Goal: Task Accomplishment & Management: Complete application form

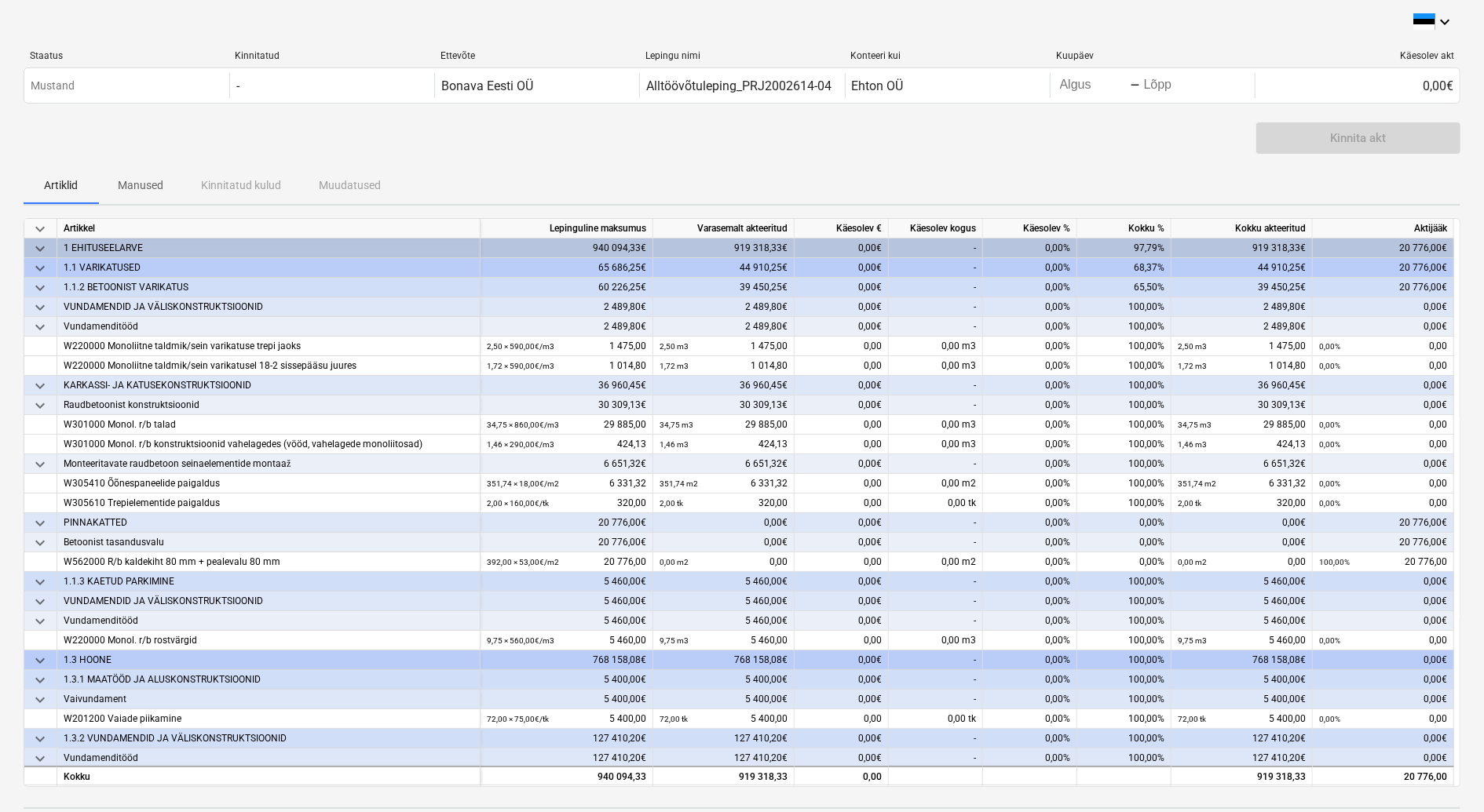
click at [953, 520] on div "-" at bounding box center [936, 524] width 94 height 20
click at [955, 538] on div "-" at bounding box center [936, 543] width 94 height 20
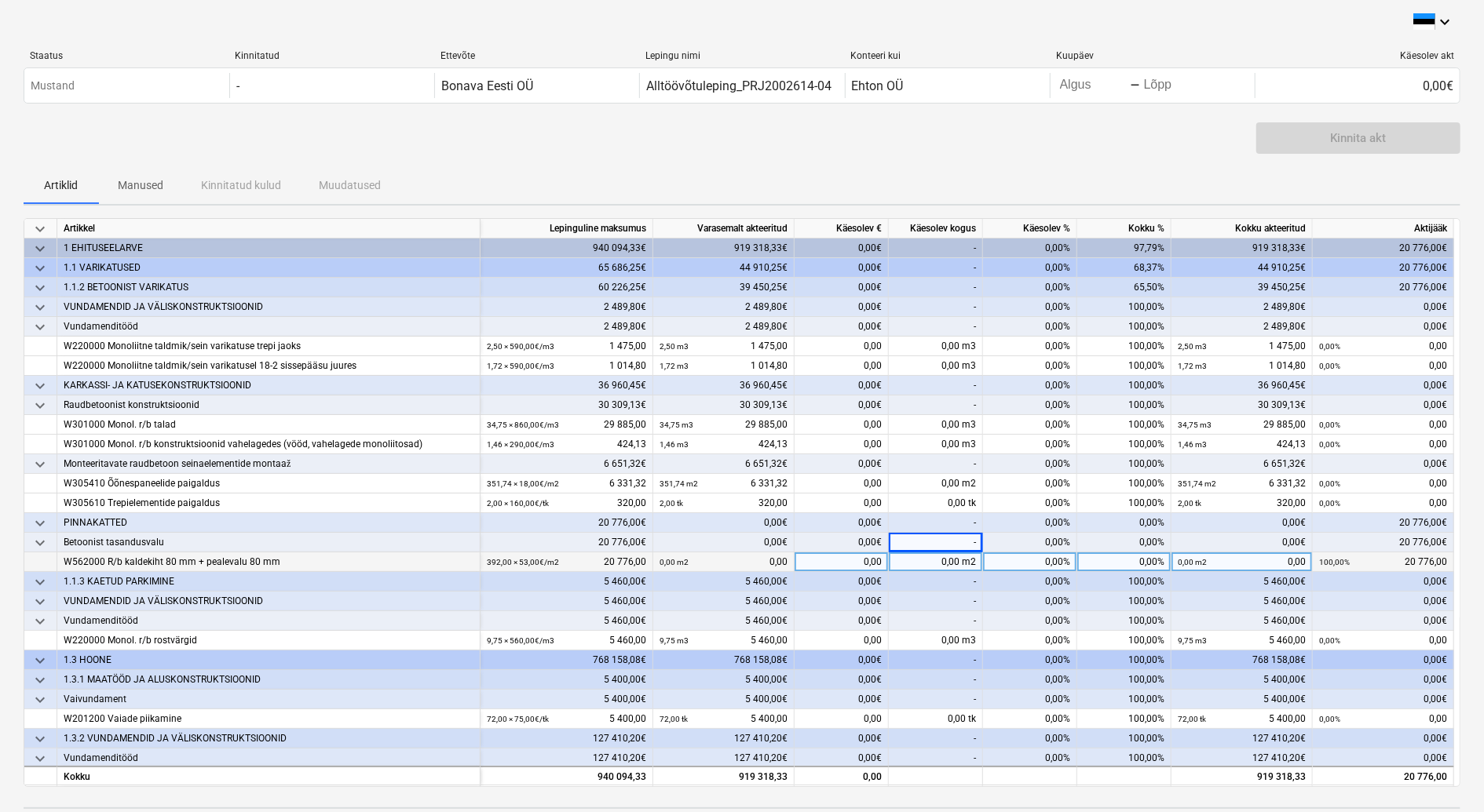
click at [947, 560] on div "0,00 m2" at bounding box center [936, 562] width 94 height 20
click at [1007, 559] on div "0,00%" at bounding box center [1030, 562] width 94 height 20
type input "100"
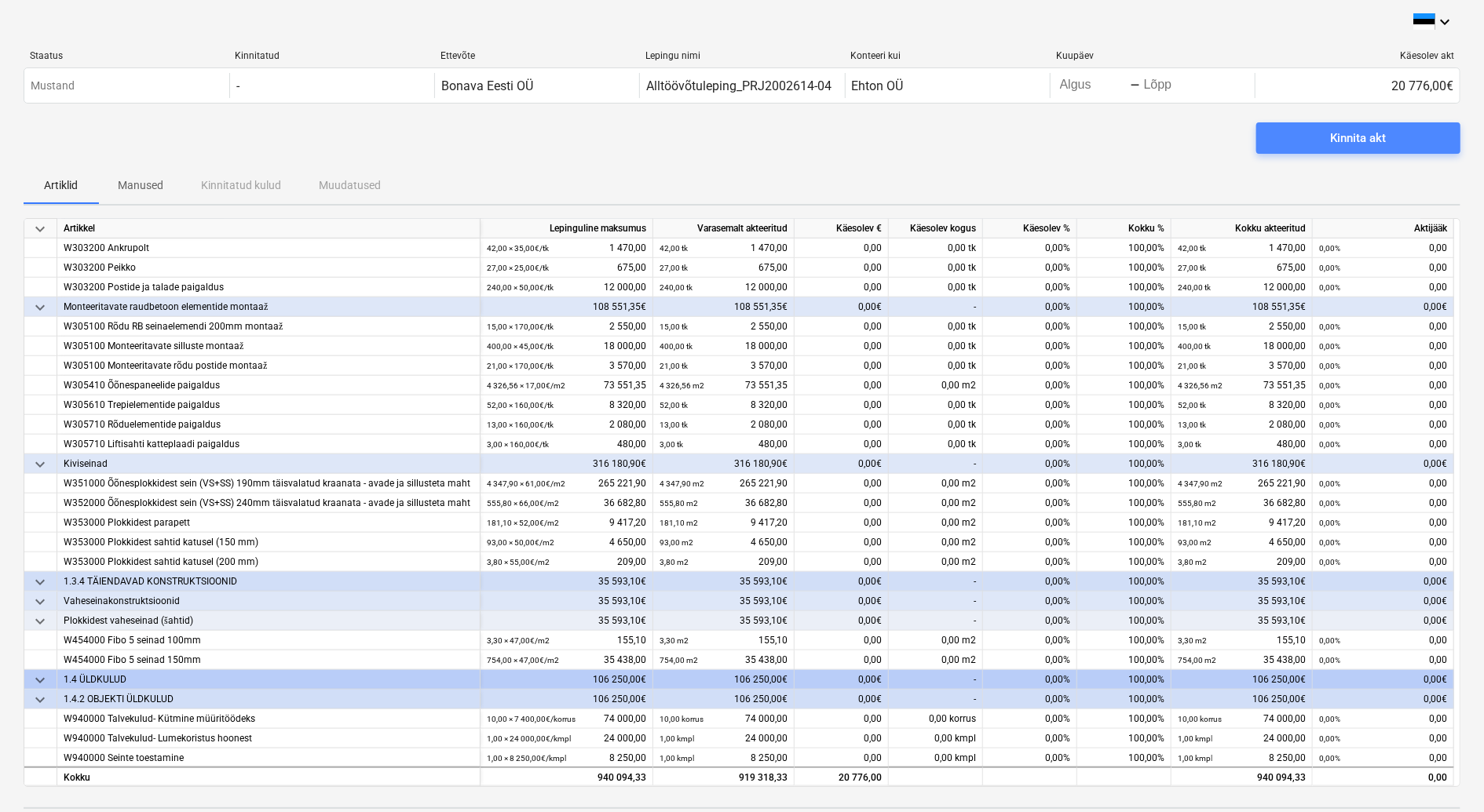
click at [1370, 130] on div "Kinnita akt" at bounding box center [1359, 138] width 55 height 21
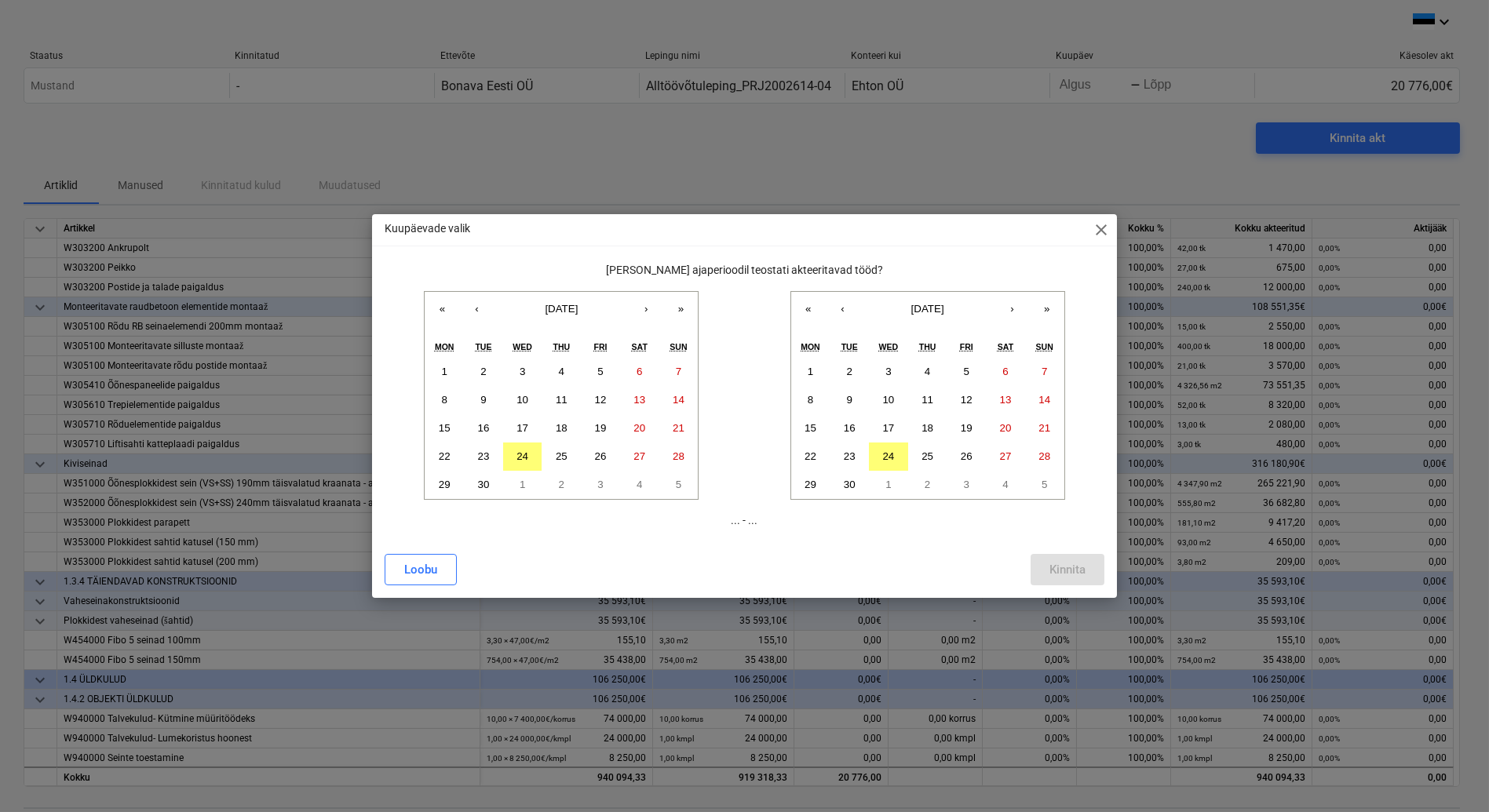
click at [744, 133] on div "Kuupäevade valik close Milisel ajaperioodil teostati akteeritavad tööd? « ‹ [DA…" at bounding box center [744, 406] width 1489 height 812
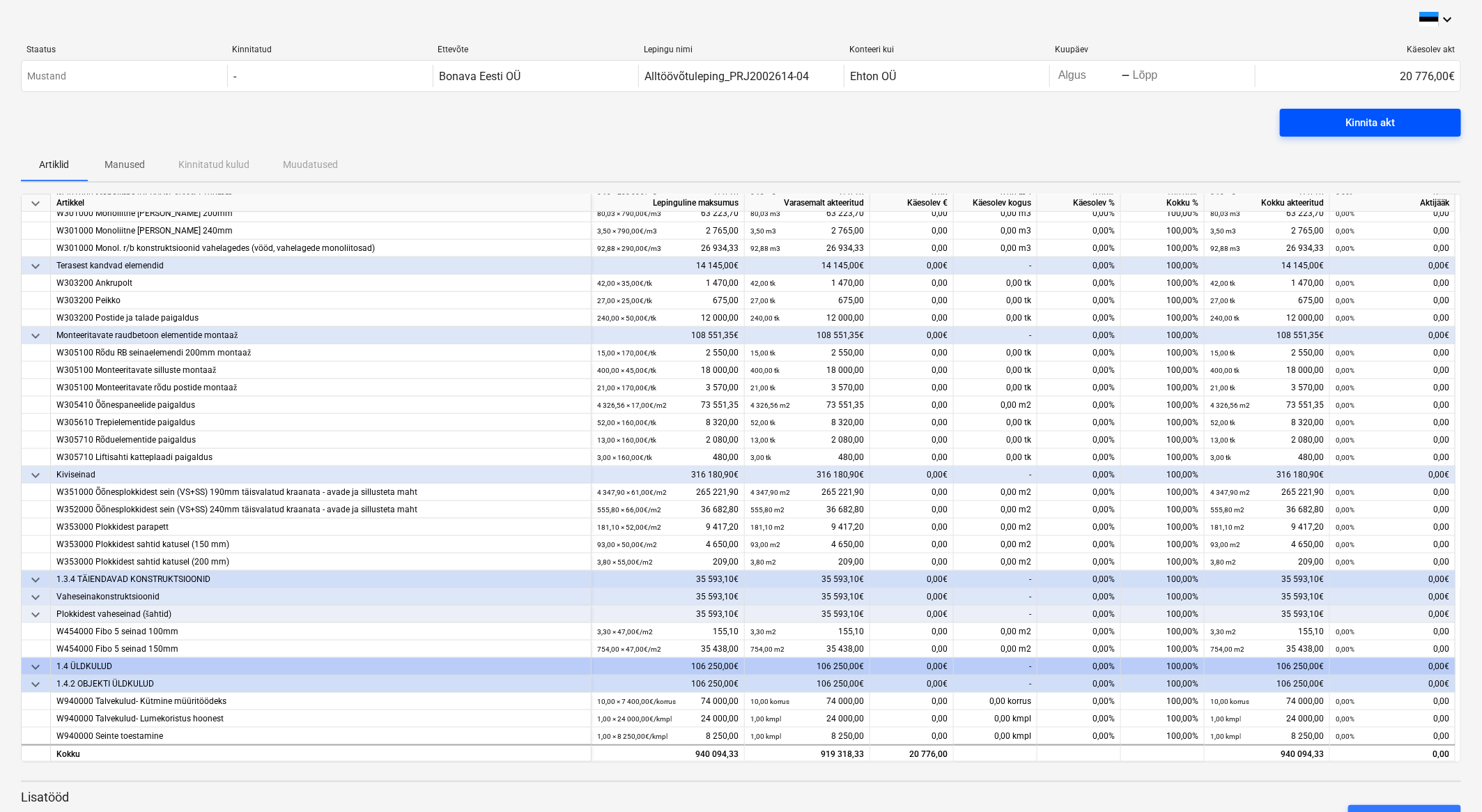
click at [1322, 127] on span "Kinnita akt" at bounding box center [1371, 123] width 147 height 18
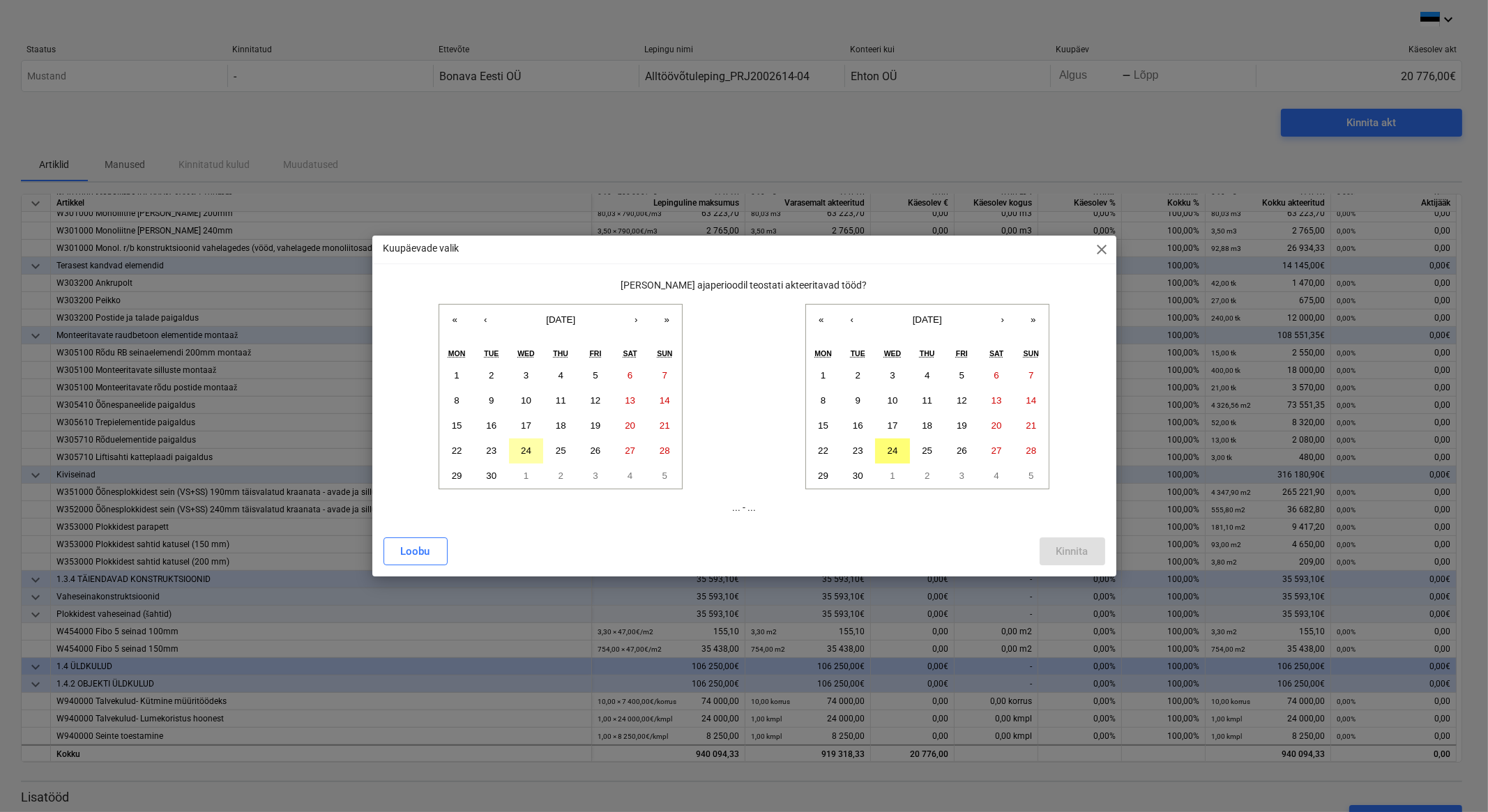
click at [519, 452] on button "24" at bounding box center [526, 451] width 35 height 25
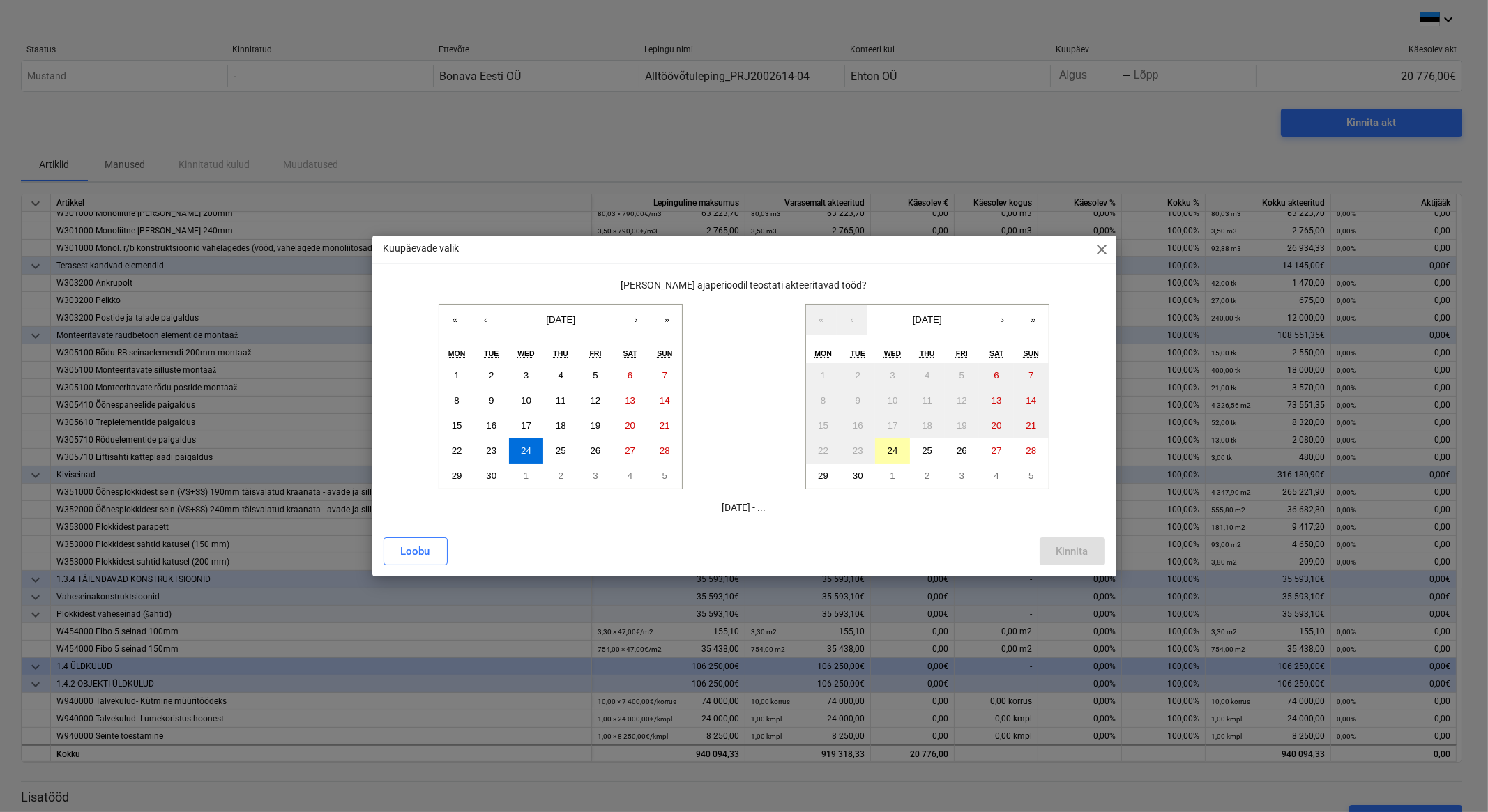
click at [895, 447] on abbr "24" at bounding box center [893, 451] width 11 height 11
click at [1007, 320] on button "›" at bounding box center [1002, 319] width 31 height 31
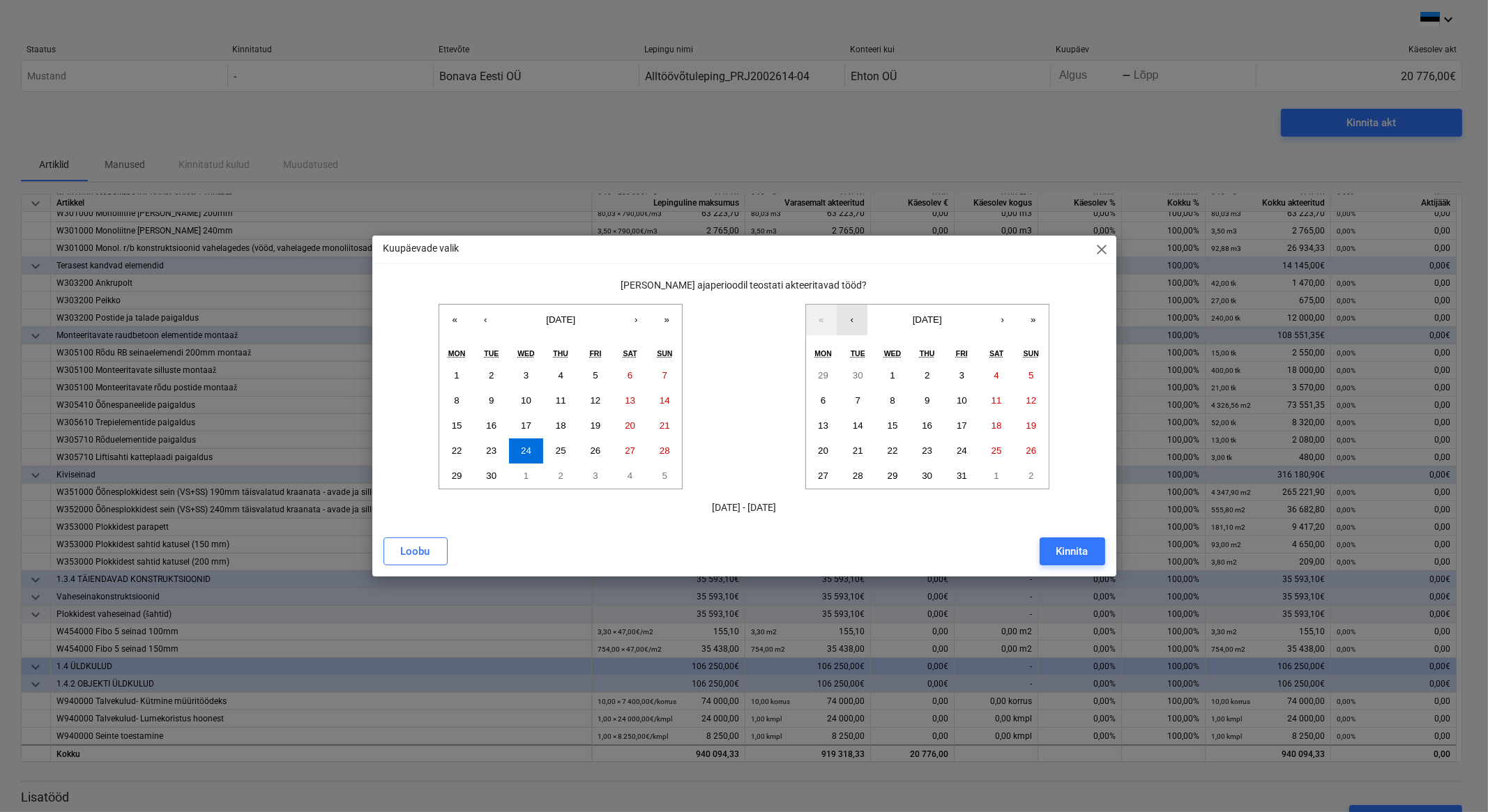
click at [848, 320] on button "‹" at bounding box center [852, 319] width 31 height 31
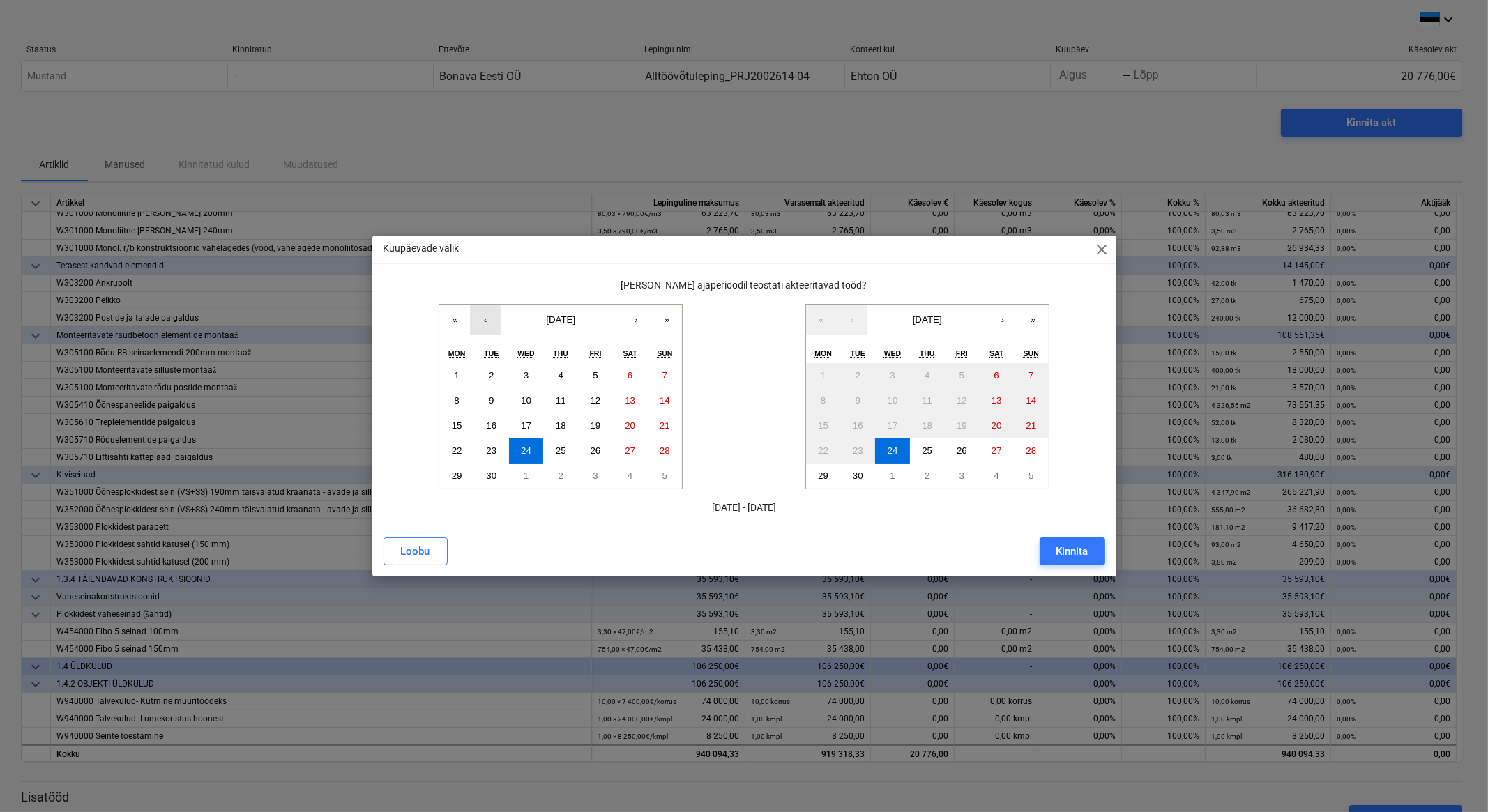
click at [488, 321] on button "‹" at bounding box center [485, 319] width 31 height 31
click at [667, 451] on abbr "24" at bounding box center [665, 451] width 11 height 11
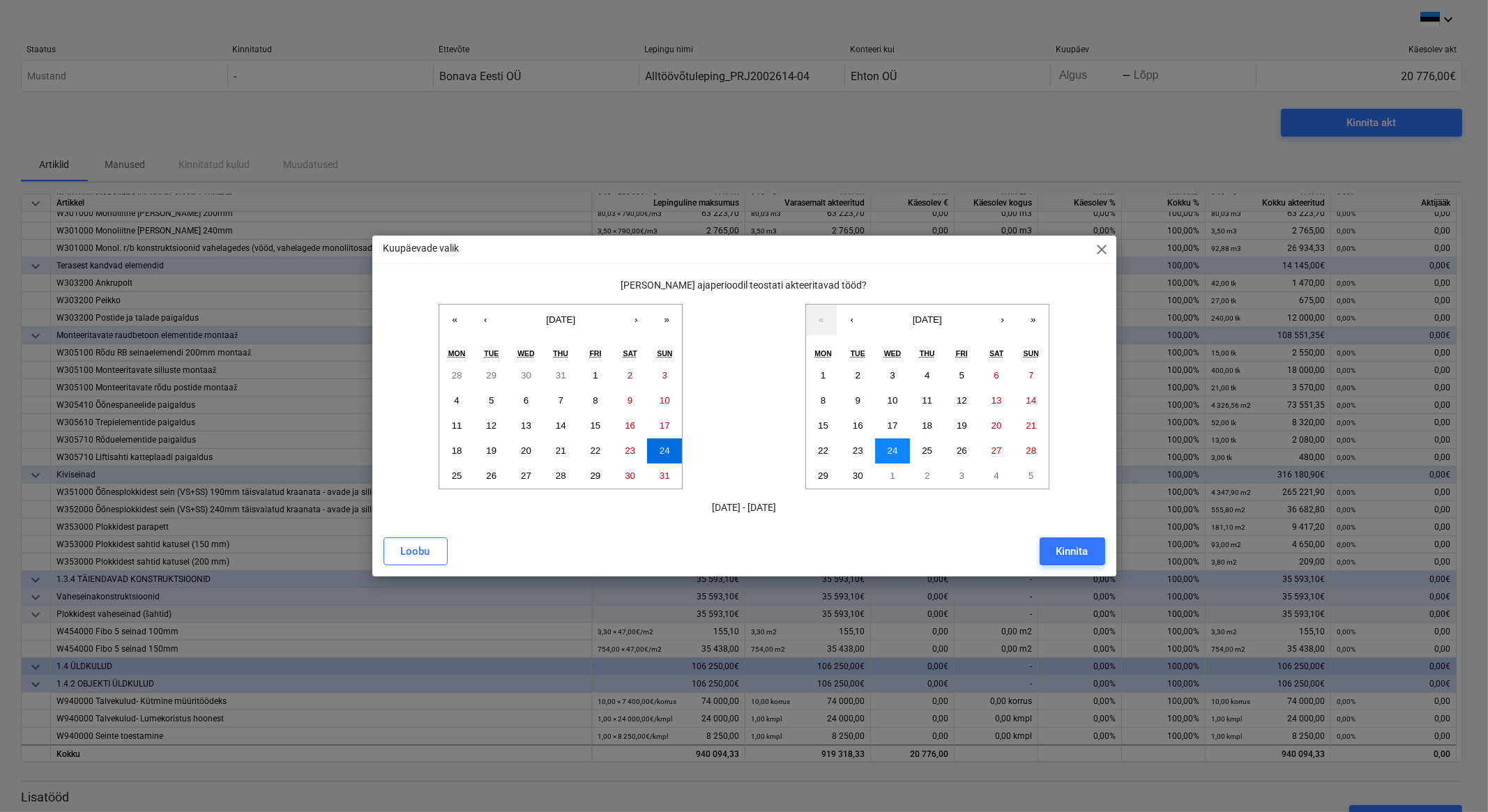
click at [896, 445] on abbr "24" at bounding box center [893, 451] width 11 height 11
click at [1071, 557] on div "Kinnita" at bounding box center [1072, 551] width 32 height 18
